Goal: Task Accomplishment & Management: Use online tool/utility

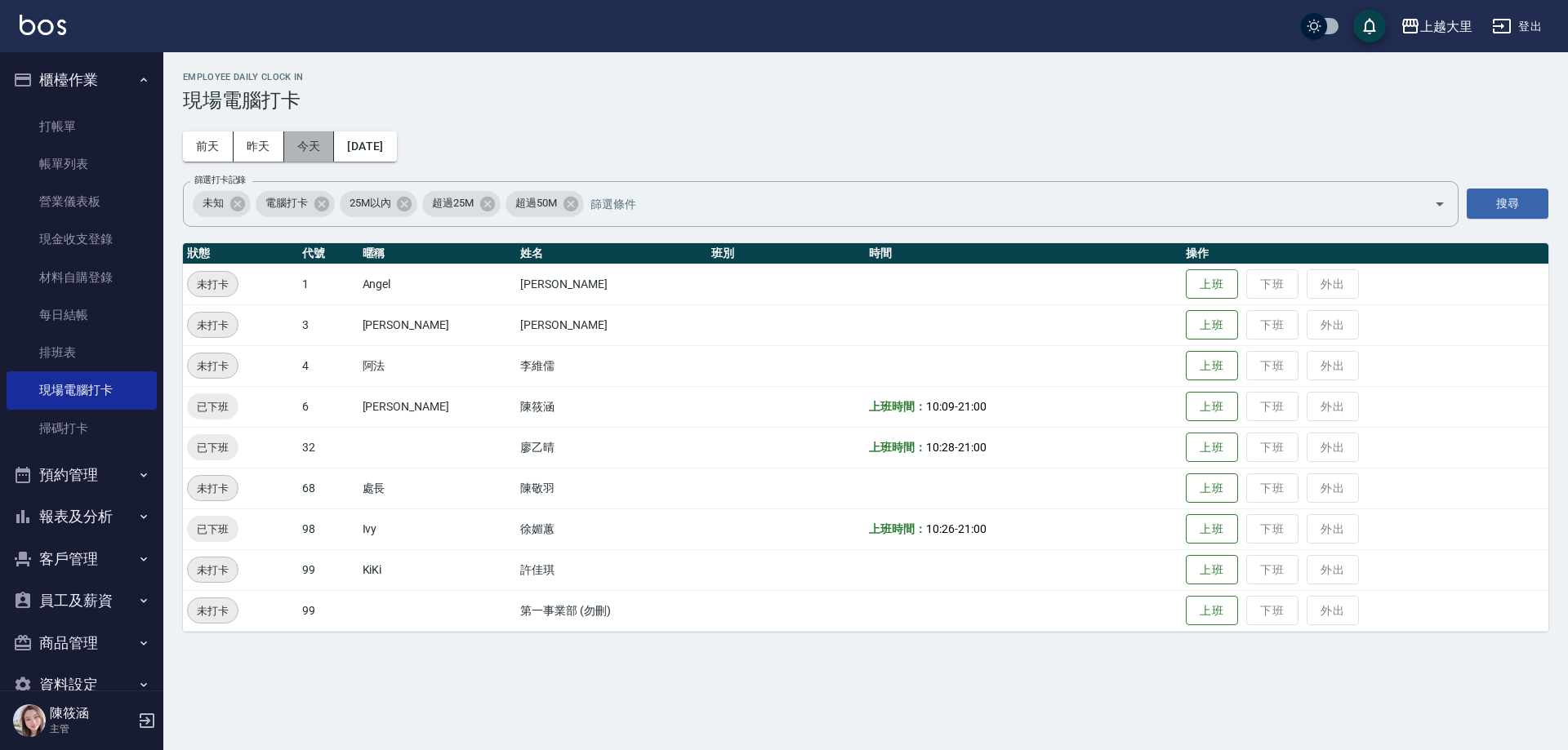
click at [329, 143] on button "今天" at bounding box center [309, 146] width 51 height 31
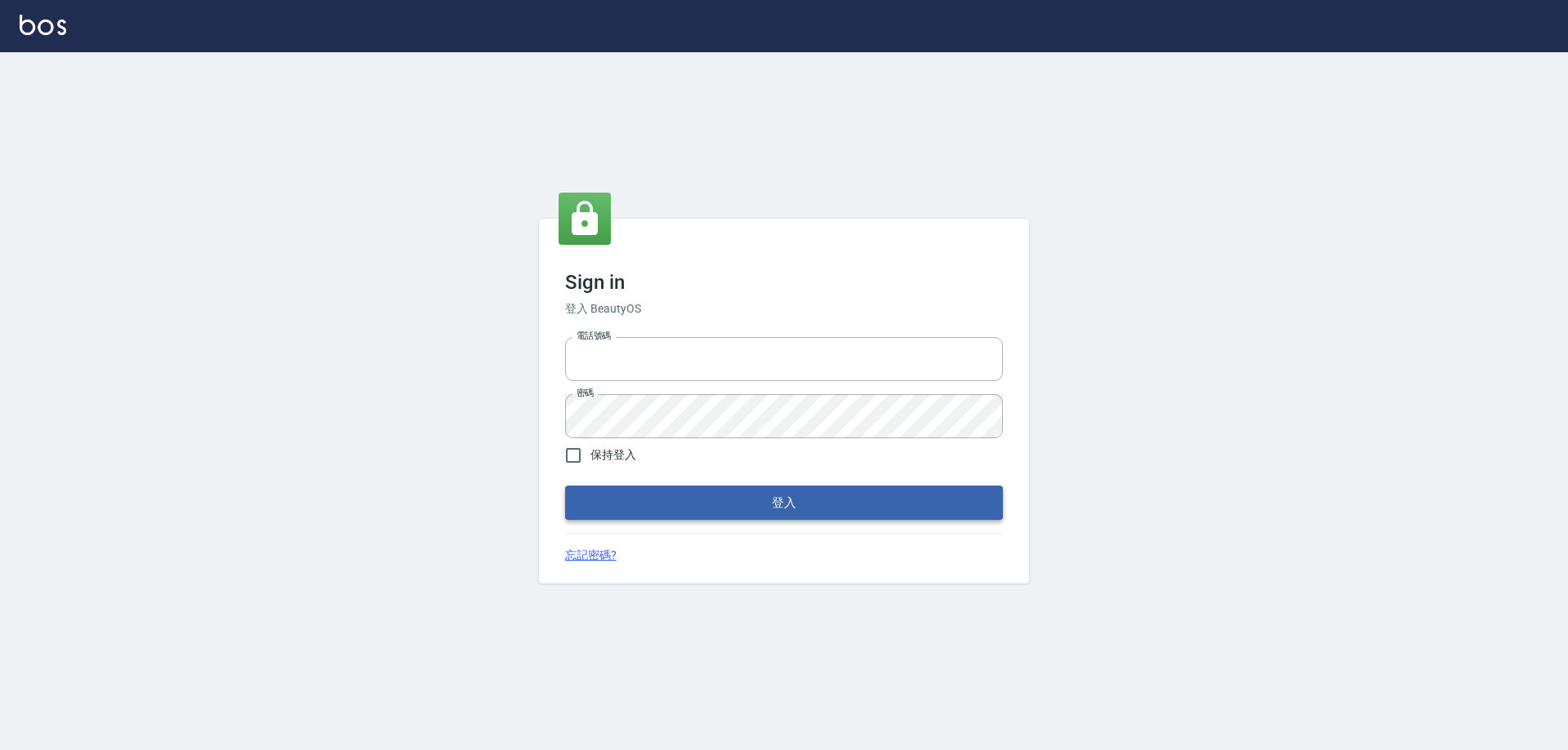
type input "0927586163"
click at [834, 495] on button "登入" at bounding box center [784, 503] width 438 height 34
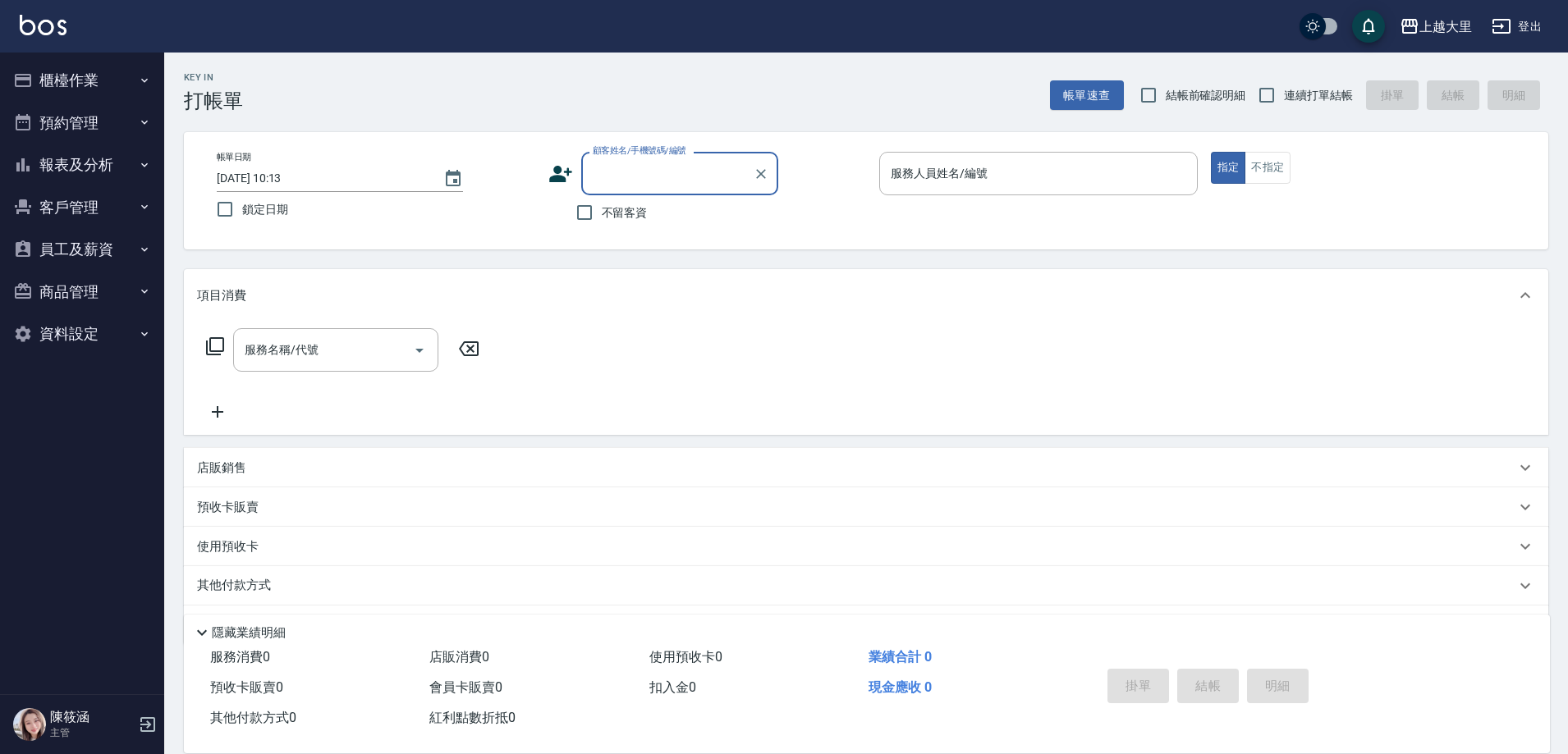
click at [86, 78] on button "櫃檯作業" at bounding box center [82, 80] width 151 height 42
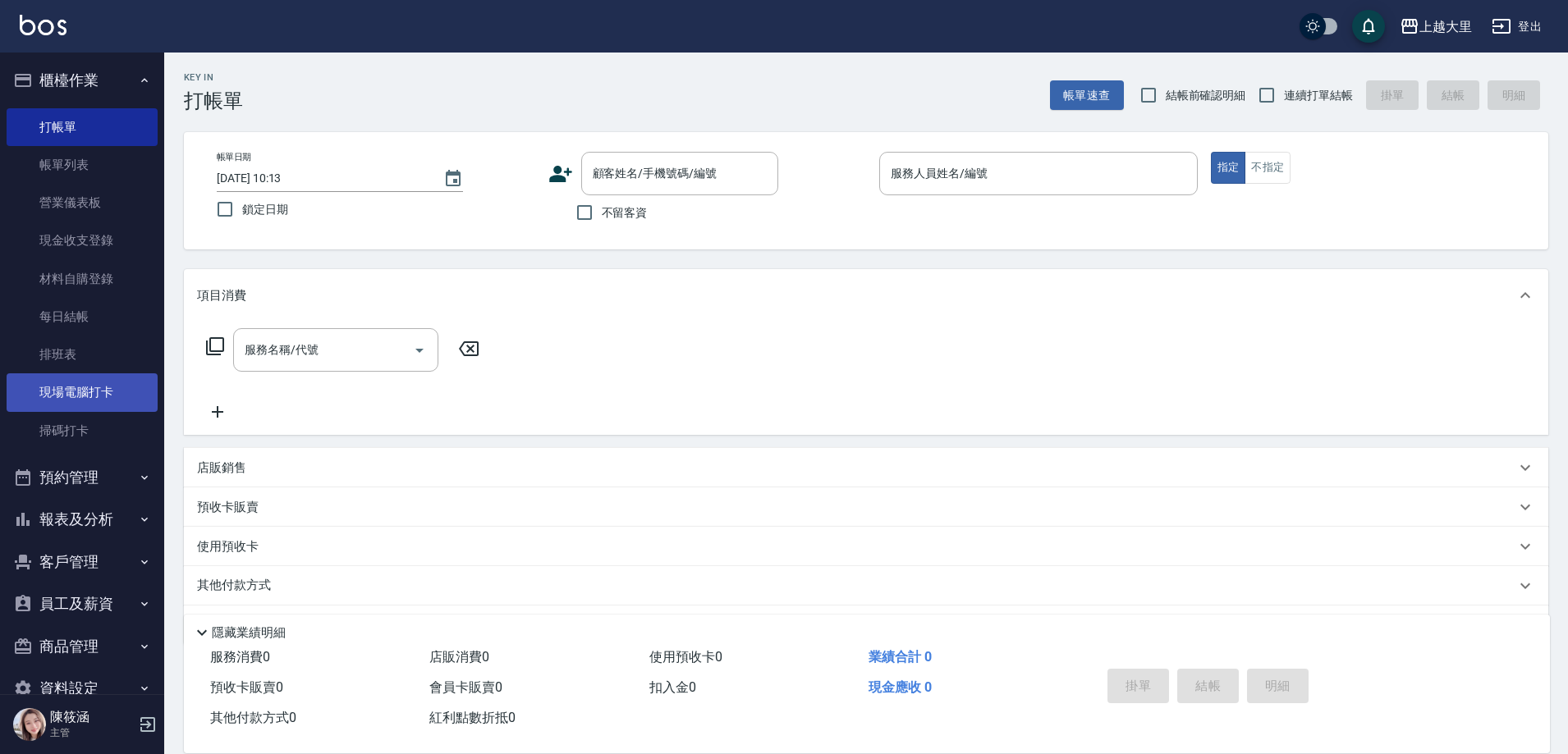
click at [70, 395] on link "現場電腦打卡" at bounding box center [82, 391] width 151 height 38
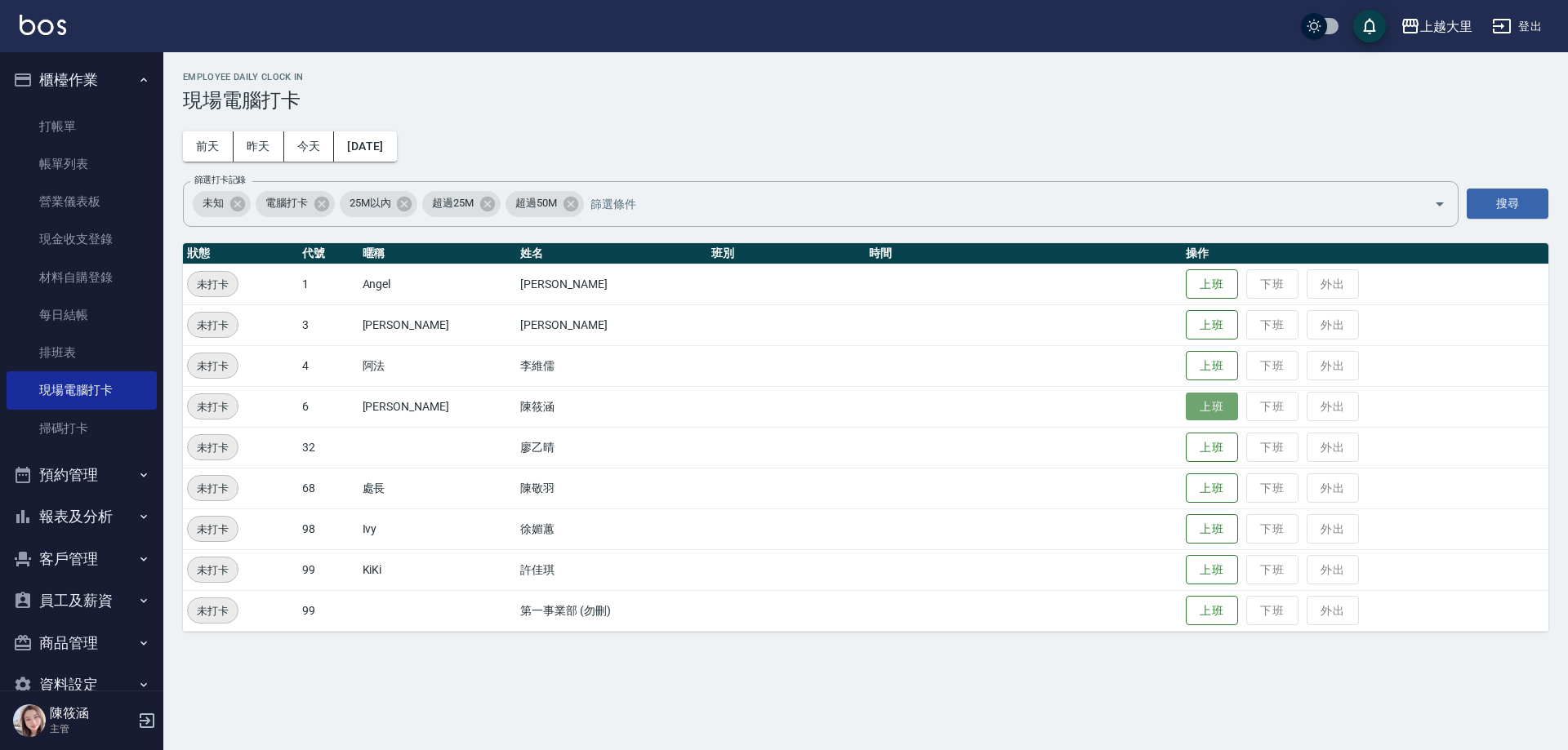
click at [1219, 415] on button "上班" at bounding box center [1211, 408] width 53 height 29
click at [1213, 522] on button "上班" at bounding box center [1211, 530] width 53 height 29
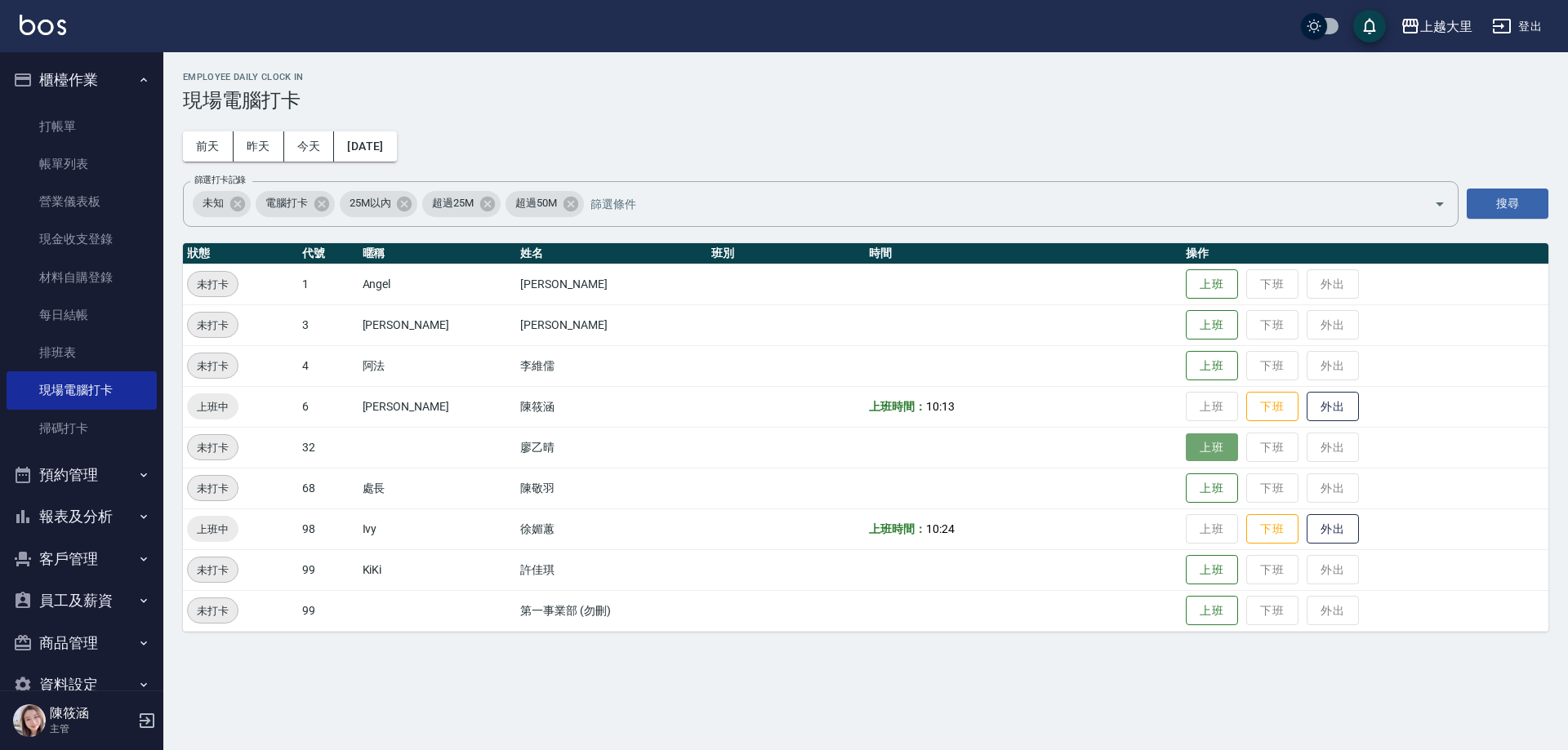
click at [1199, 460] on button "上班" at bounding box center [1211, 448] width 53 height 29
